Goal: Task Accomplishment & Management: Manage account settings

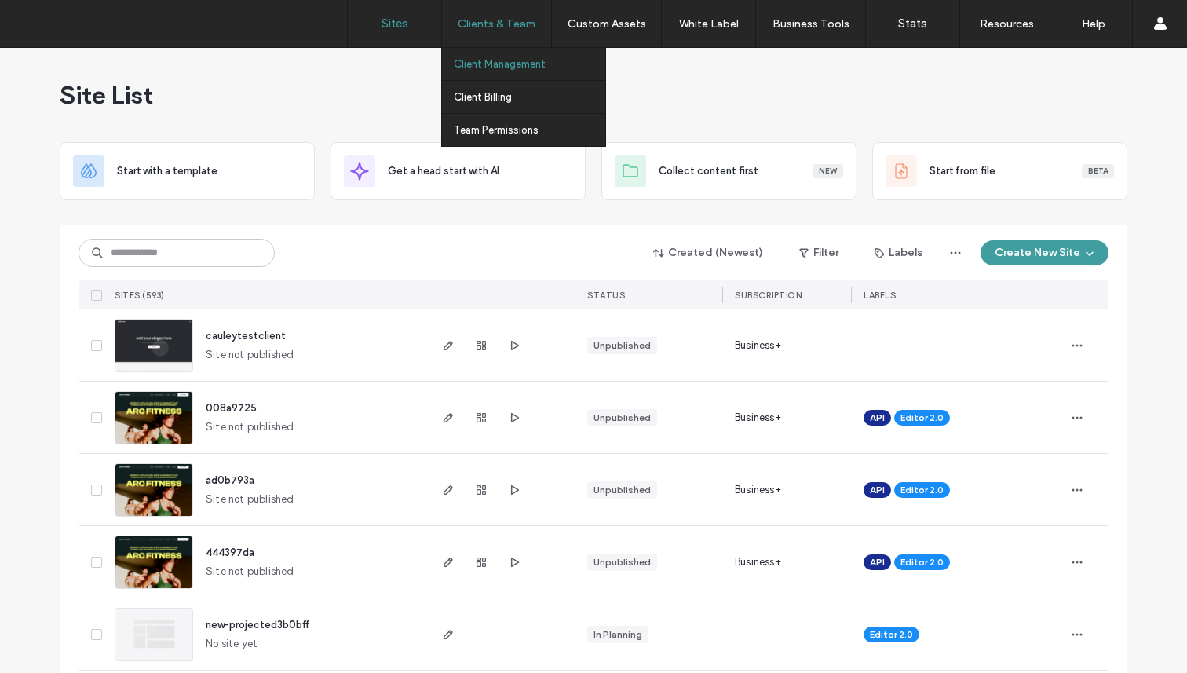
click at [492, 64] on label "Client Management" at bounding box center [500, 64] width 92 height 12
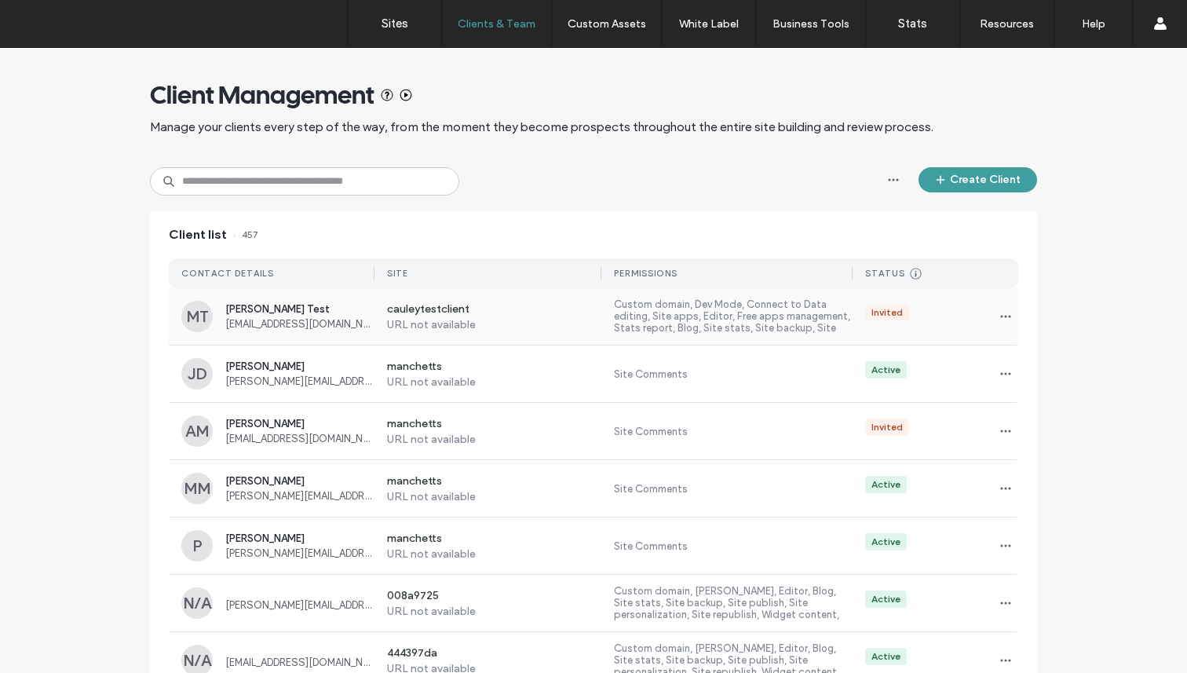
click at [601, 324] on div "Custom domain, Dev Mode, Connect to Data editing, Site apps, Editor, Free apps …" at bounding box center [726, 316] width 251 height 36
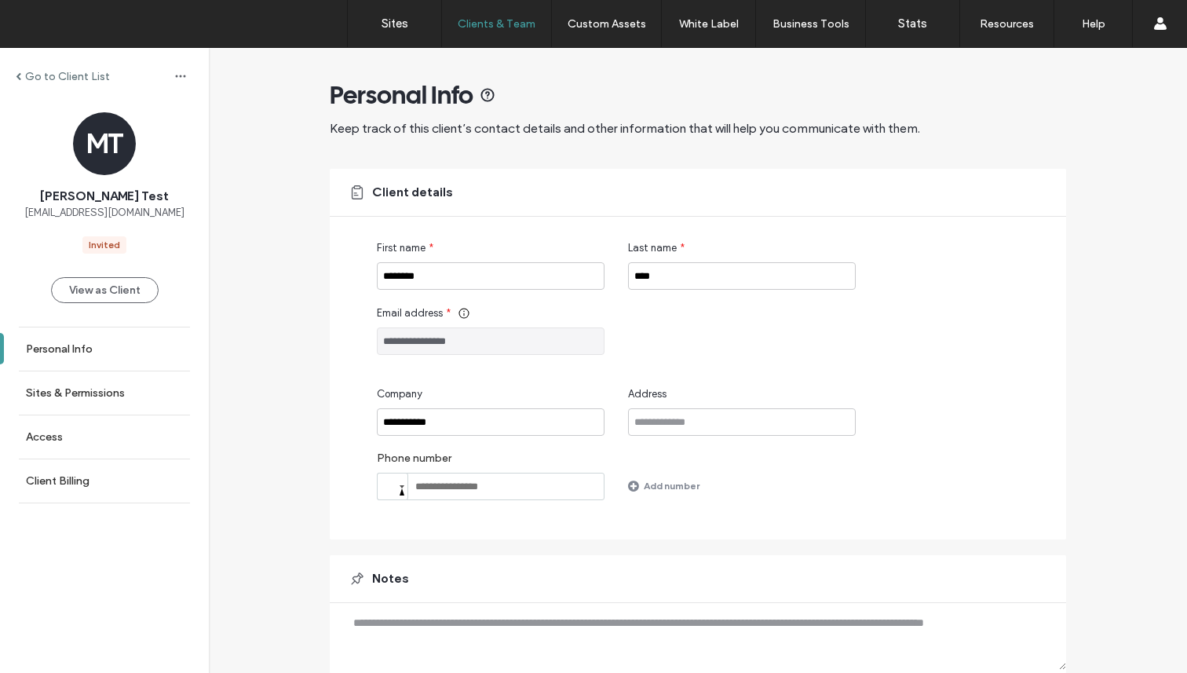
scroll to position [58, 0]
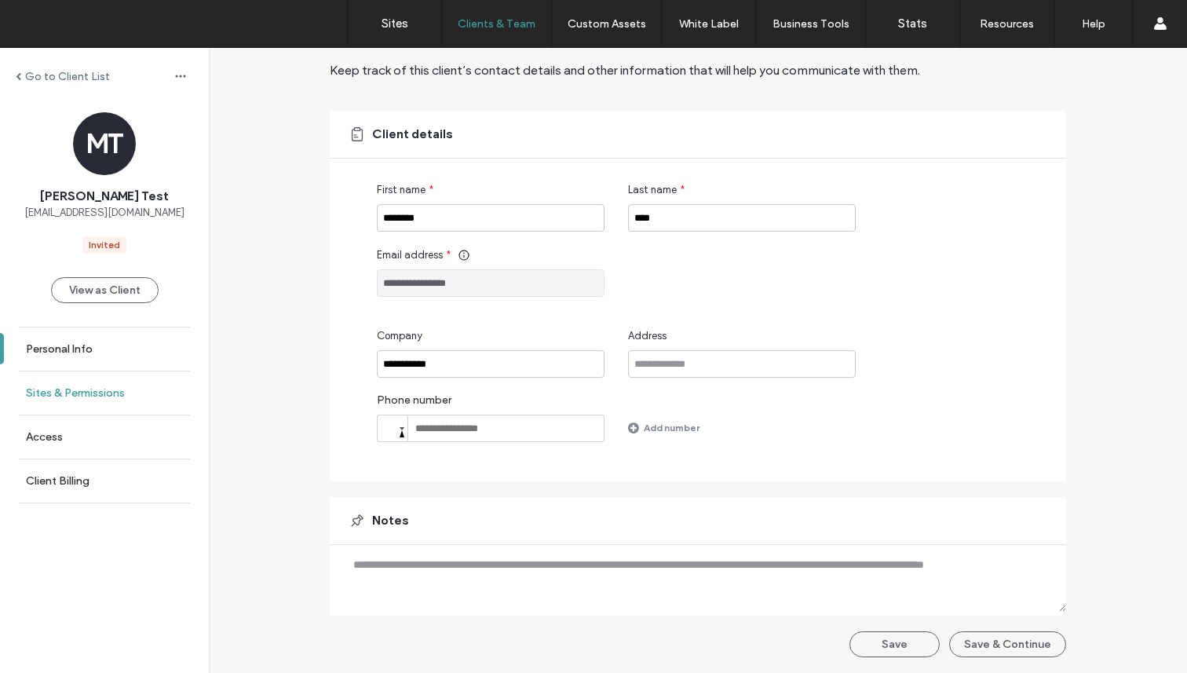
click at [90, 392] on label "Sites & Permissions" at bounding box center [75, 392] width 99 height 13
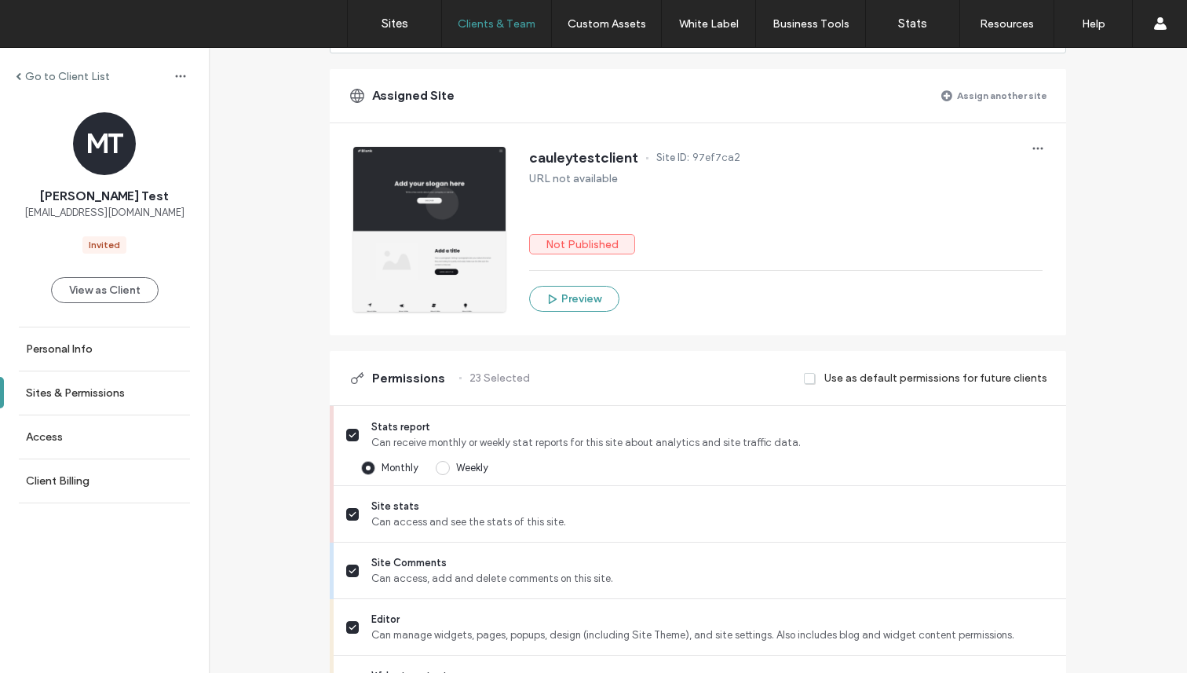
scroll to position [153, 0]
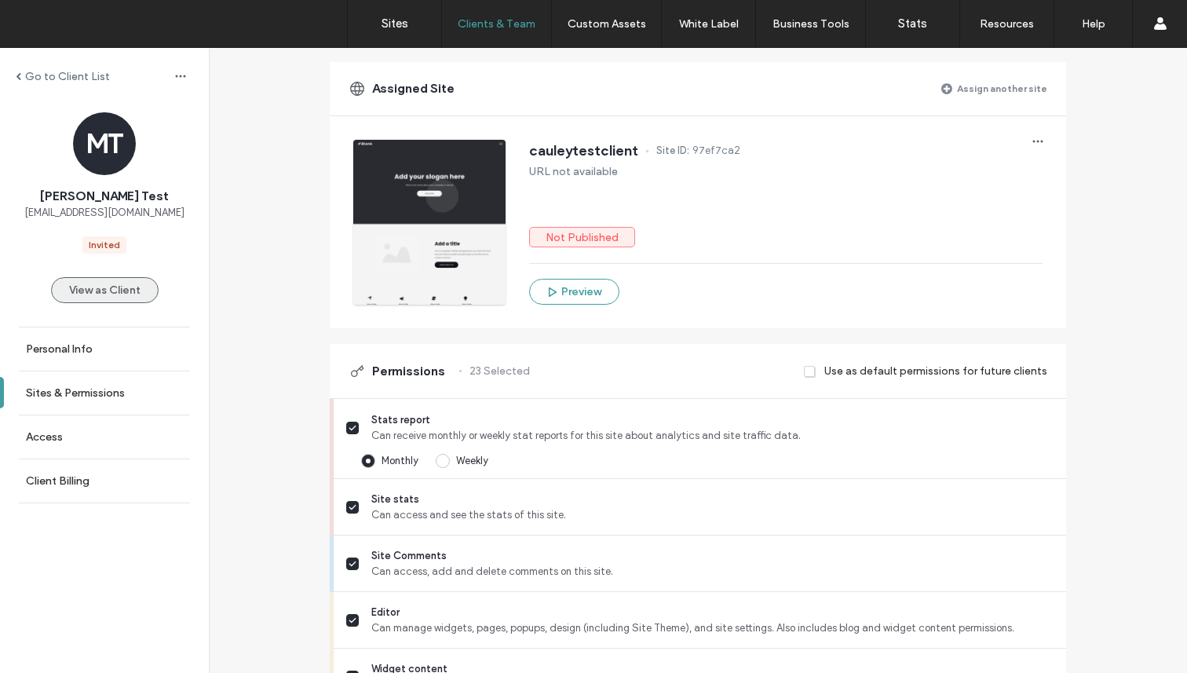
click at [94, 291] on button "View as Client" at bounding box center [105, 290] width 108 height 26
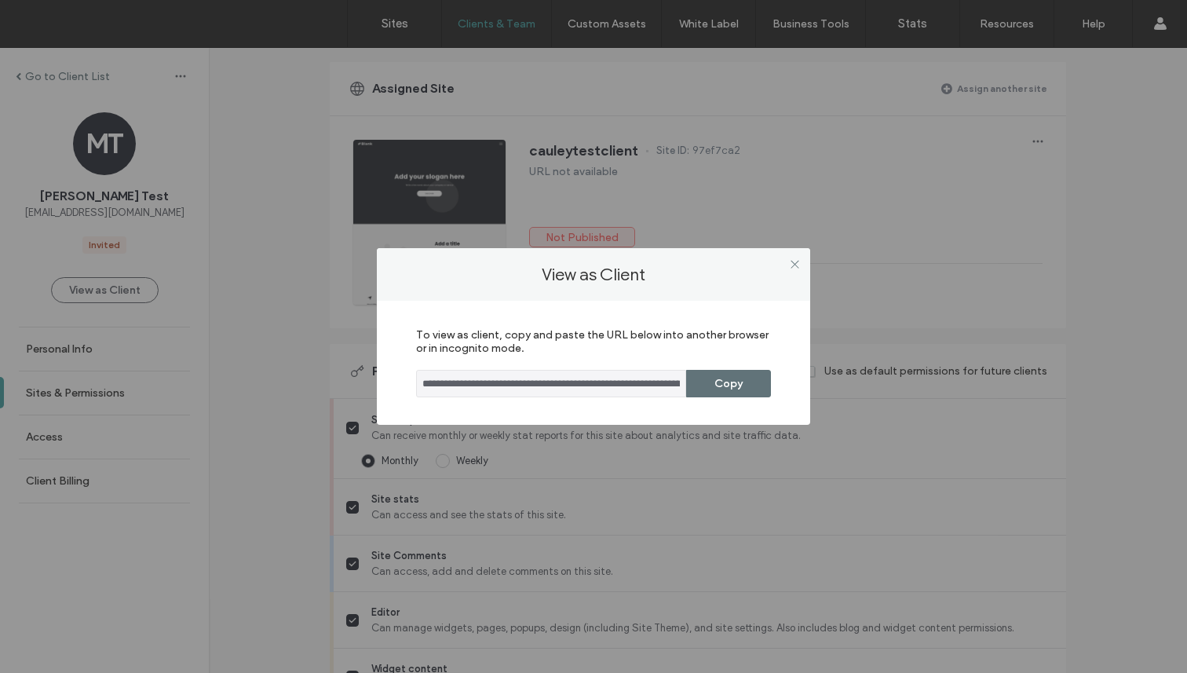
click at [647, 390] on input "**********" at bounding box center [551, 383] width 270 height 27
click at [741, 379] on button "Copy" at bounding box center [728, 383] width 85 height 27
